Goal: Transaction & Acquisition: Purchase product/service

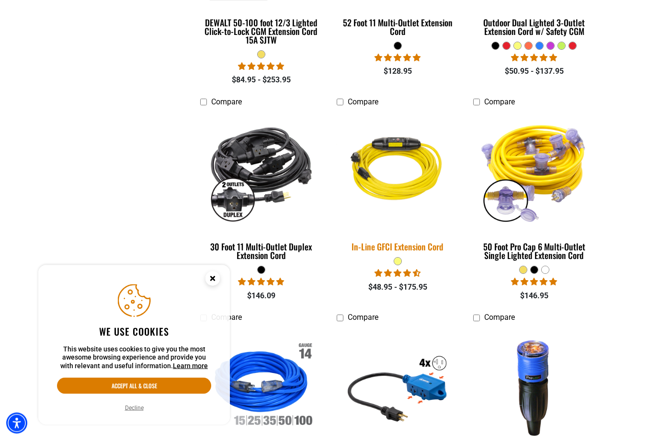
scroll to position [836, 0]
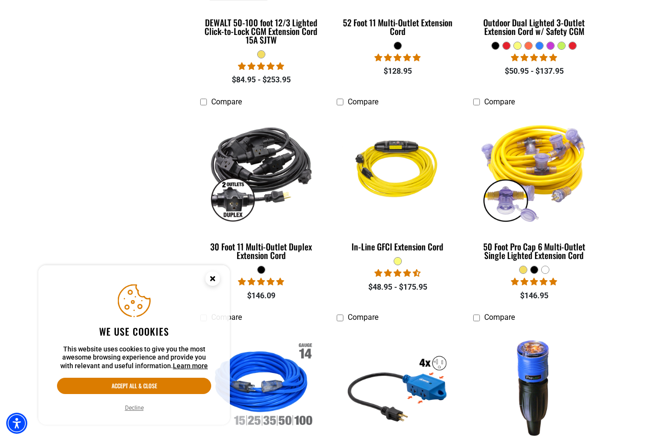
click at [214, 280] on icon "Close this option" at bounding box center [212, 278] width 3 height 3
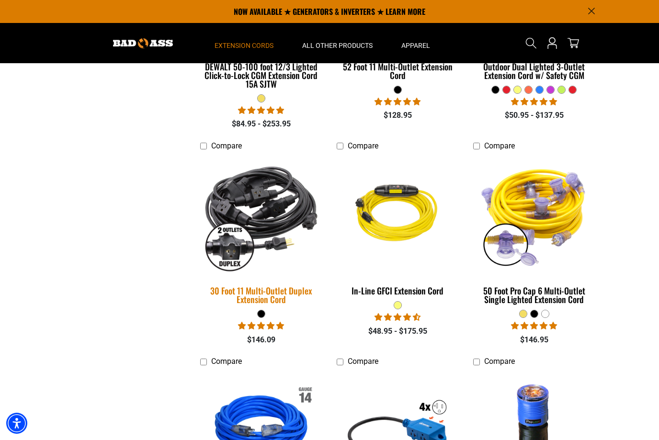
scroll to position [769, 0]
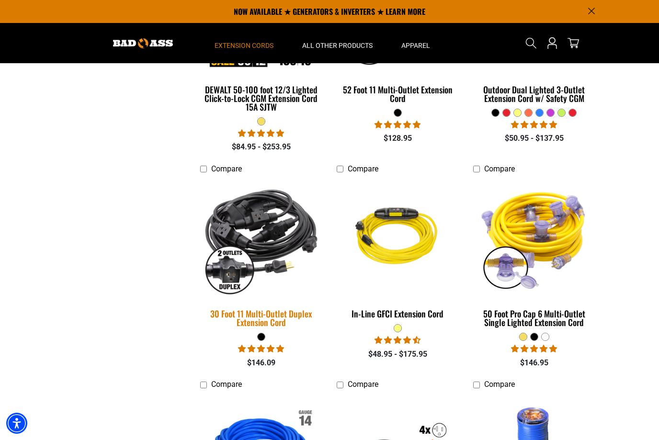
click at [259, 231] on img at bounding box center [262, 238] width 134 height 123
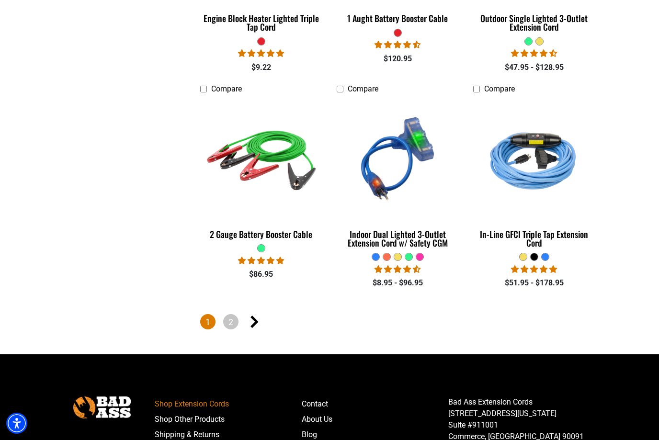
scroll to position [2174, 0]
click at [255, 321] on icon "Next page" at bounding box center [255, 322] width 8 height 12
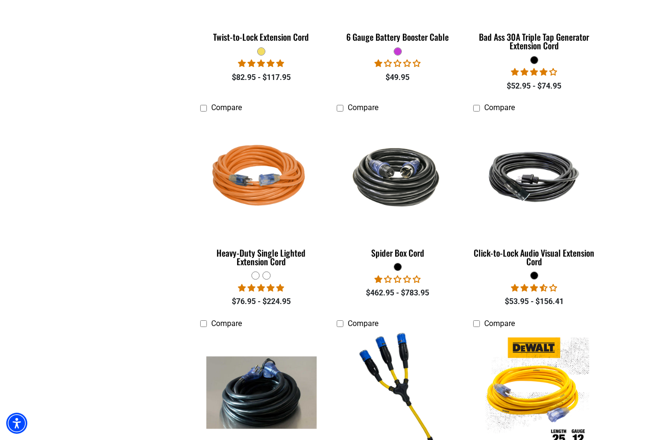
scroll to position [1104, 0]
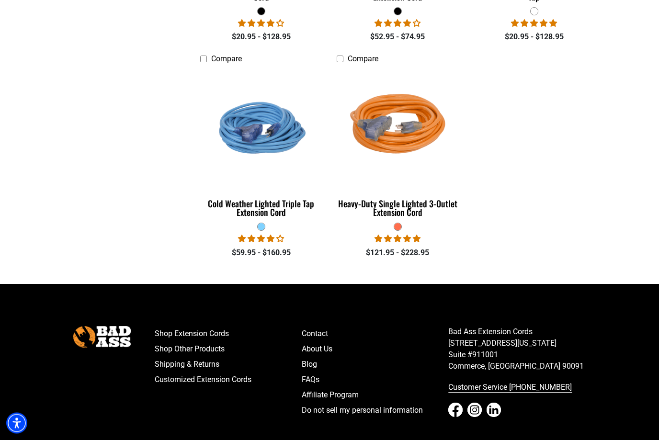
scroll to position [889, 0]
